Goal: Task Accomplishment & Management: Manage account settings

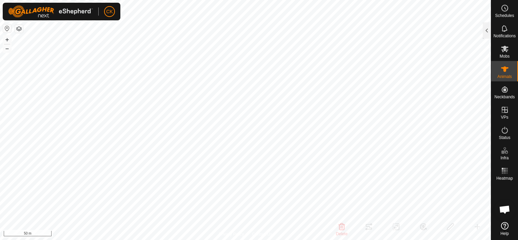
scroll to position [203, 0]
click at [487, 32] on div at bounding box center [487, 30] width 8 height 16
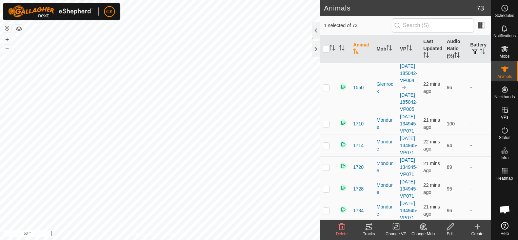
click at [367, 227] on icon at bounding box center [369, 227] width 8 height 8
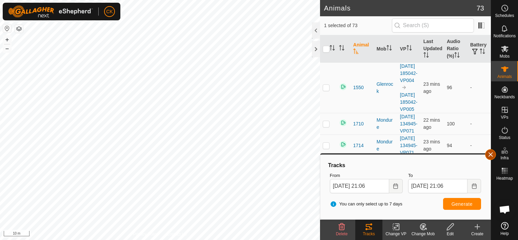
click at [489, 155] on button "button" at bounding box center [490, 154] width 11 height 11
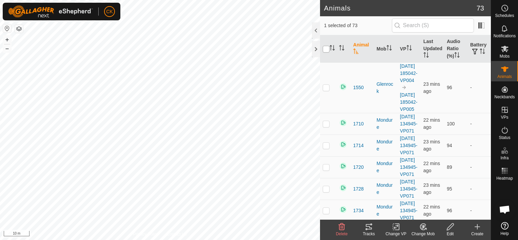
click at [327, 48] on input "checkbox" at bounding box center [326, 49] width 7 height 7
checkbox input "true"
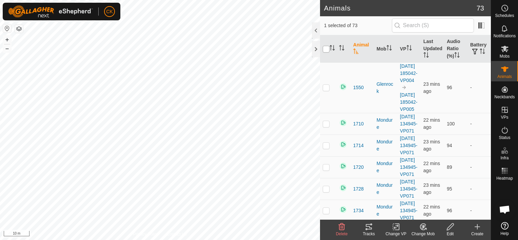
checkbox input "true"
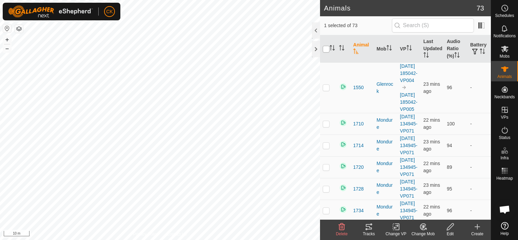
checkbox input "true"
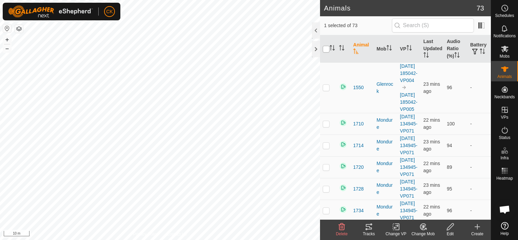
checkbox input "true"
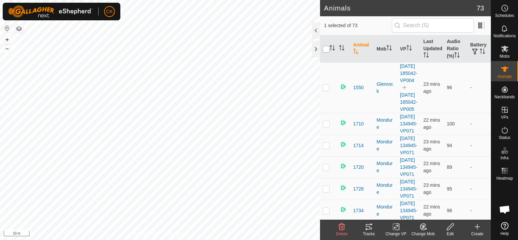
checkbox input "true"
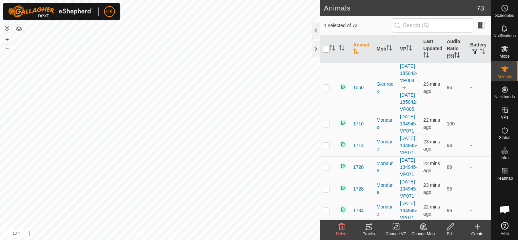
checkbox input "true"
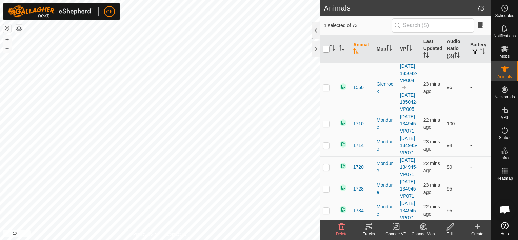
checkbox input "true"
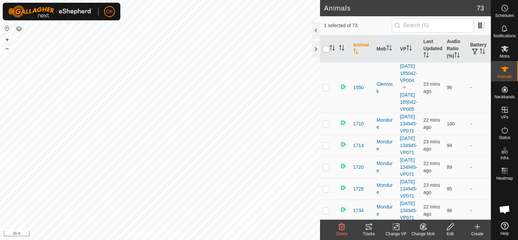
checkbox input "true"
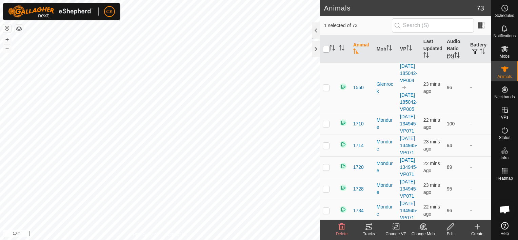
checkbox input "true"
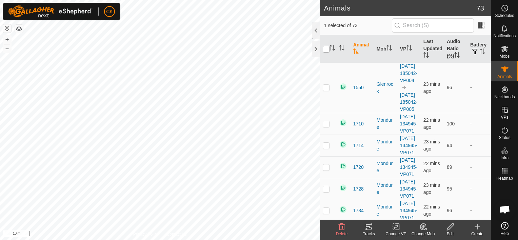
checkbox input "true"
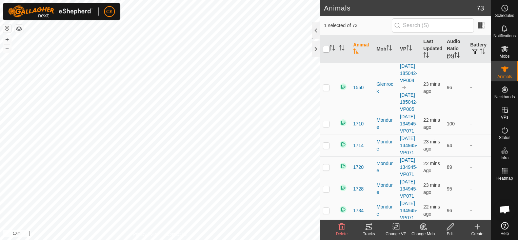
checkbox input "true"
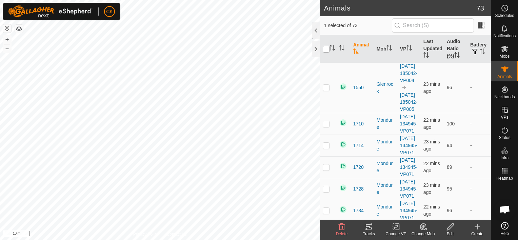
checkbox input "true"
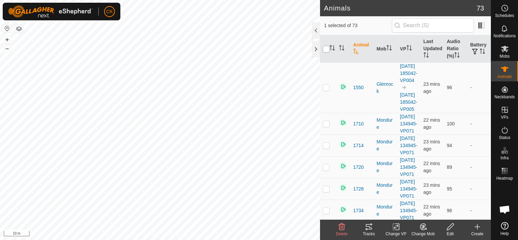
checkbox input "true"
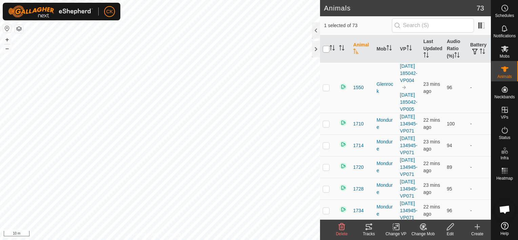
checkbox input "true"
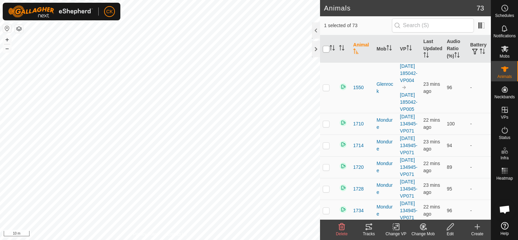
checkbox input "true"
click at [327, 48] on input "checkbox" at bounding box center [326, 49] width 7 height 7
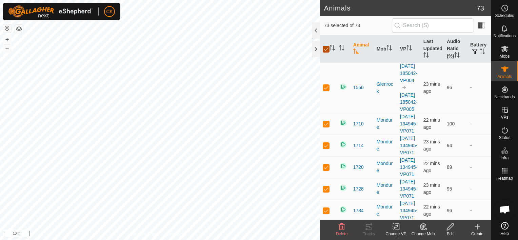
checkbox input "false"
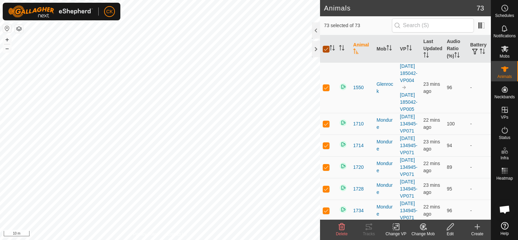
checkbox input "false"
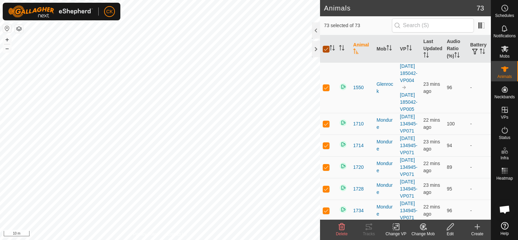
checkbox input "false"
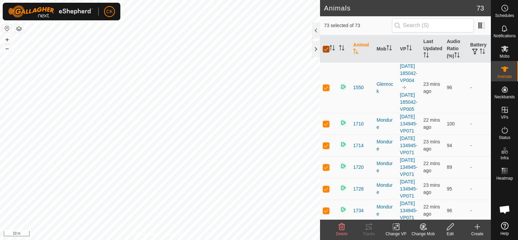
checkbox input "false"
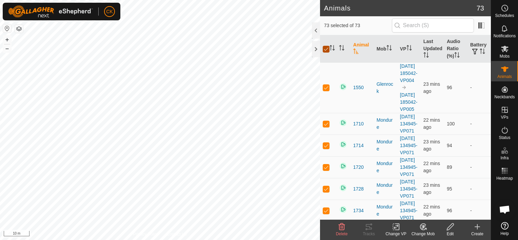
checkbox input "false"
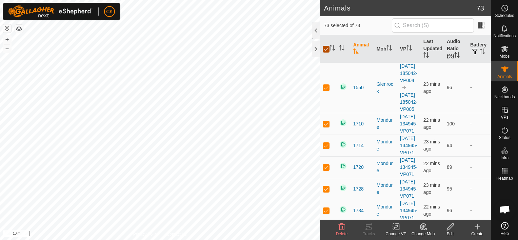
checkbox input "false"
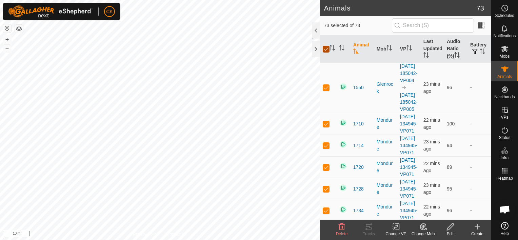
checkbox input "false"
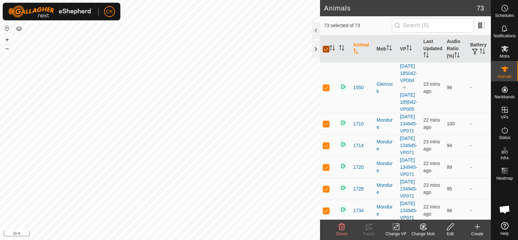
checkbox input "false"
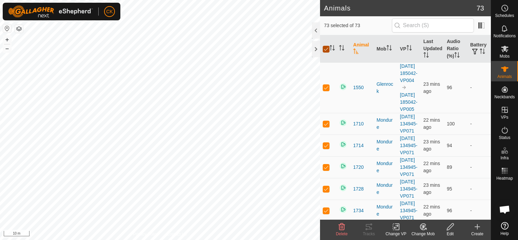
checkbox input "false"
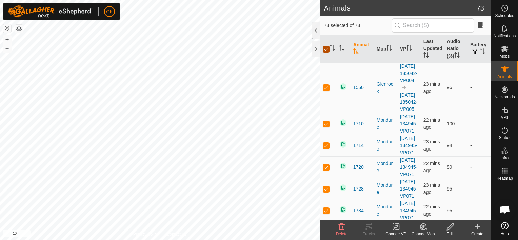
checkbox input "false"
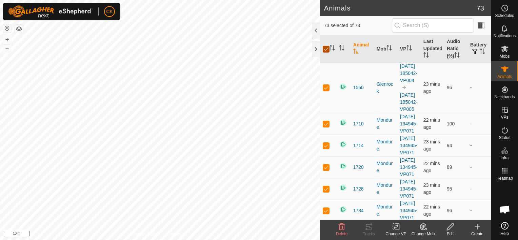
checkbox input "false"
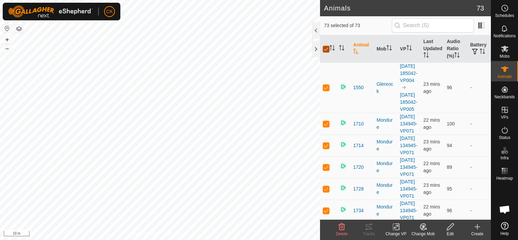
checkbox input "false"
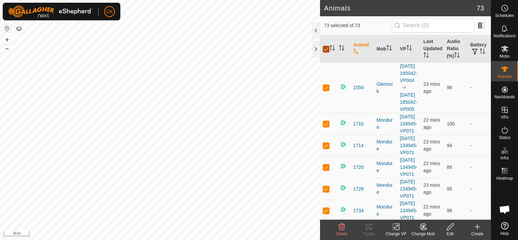
checkbox input "false"
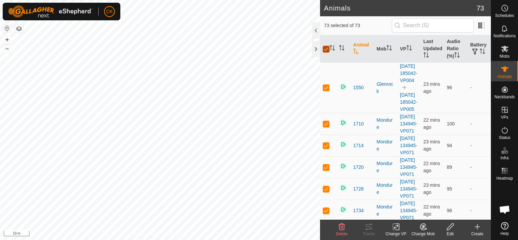
checkbox input "false"
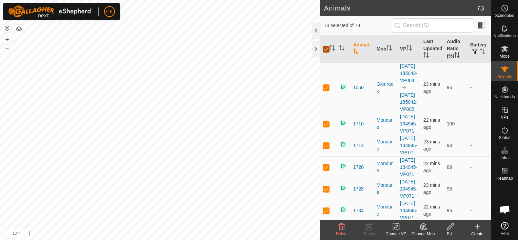
checkbox input "false"
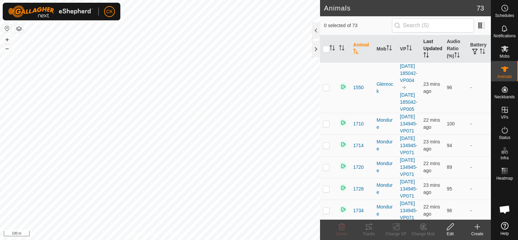
click at [429, 47] on th "Last Updated" at bounding box center [432, 48] width 23 height 27
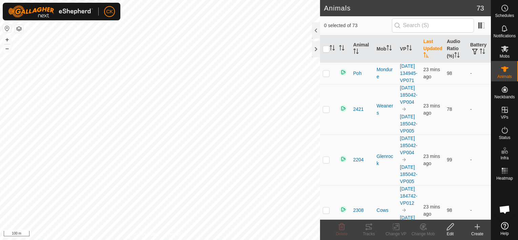
click at [429, 47] on th "Last Updated" at bounding box center [432, 48] width 23 height 27
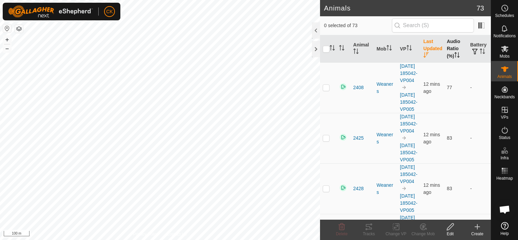
click at [450, 46] on th "Audio Ratio (%)" at bounding box center [455, 48] width 23 height 27
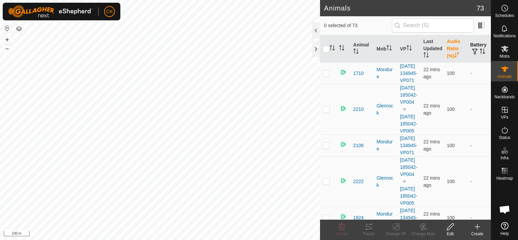
click at [472, 47] on th "Battery" at bounding box center [478, 48] width 23 height 27
click at [475, 52] on th "Battery" at bounding box center [478, 48] width 23 height 27
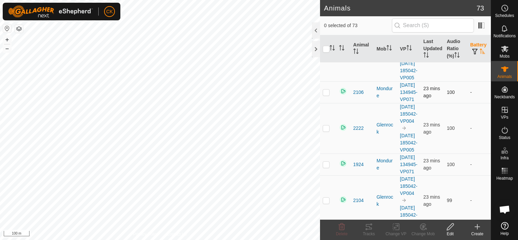
scroll to position [0, 0]
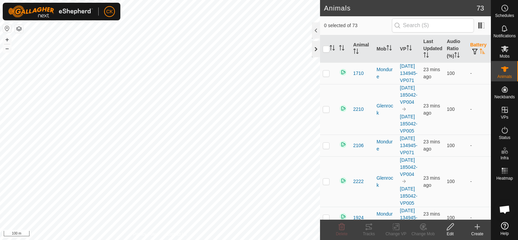
click at [316, 46] on div at bounding box center [316, 49] width 8 height 16
